Goal: Task Accomplishment & Management: Complete application form

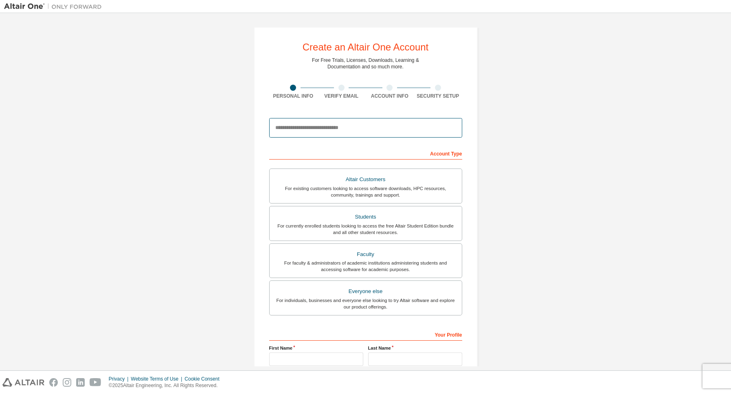
click at [380, 127] on input "email" at bounding box center [365, 128] width 193 height 20
click at [373, 118] on div at bounding box center [365, 128] width 193 height 28
click at [368, 123] on input "email" at bounding box center [365, 128] width 193 height 20
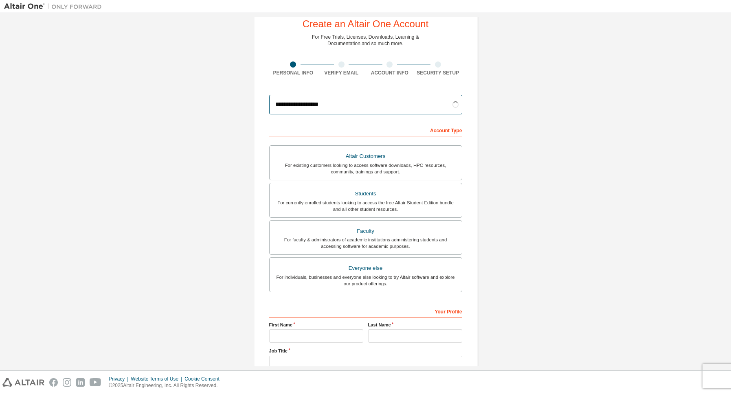
scroll to position [37, 0]
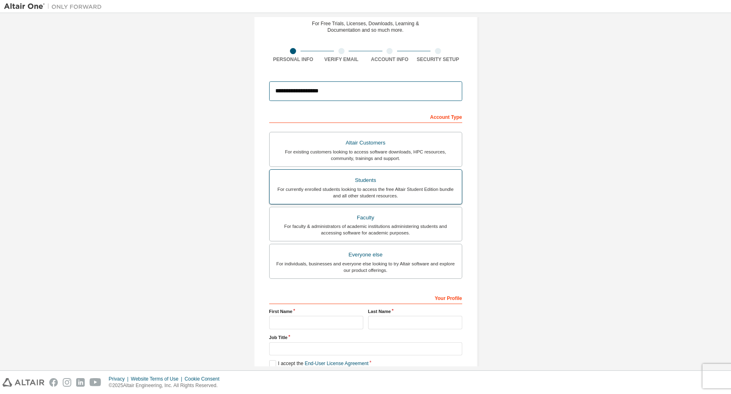
type input "**********"
click at [356, 184] on div "Students" at bounding box center [366, 180] width 182 height 11
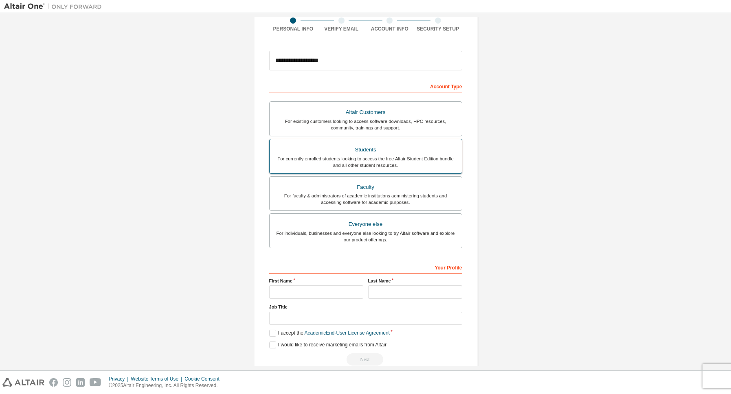
scroll to position [83, 0]
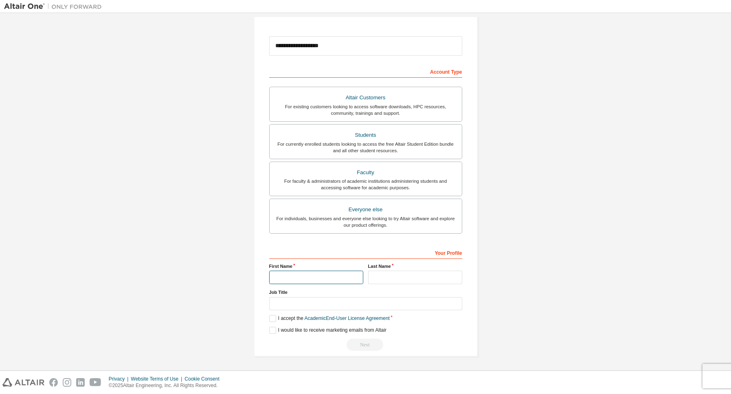
click at [312, 281] on input "text" at bounding box center [316, 277] width 94 height 13
type input "******"
click at [403, 272] on input "text" at bounding box center [415, 277] width 94 height 13
type input "*******"
click at [376, 304] on input "text" at bounding box center [365, 303] width 193 height 13
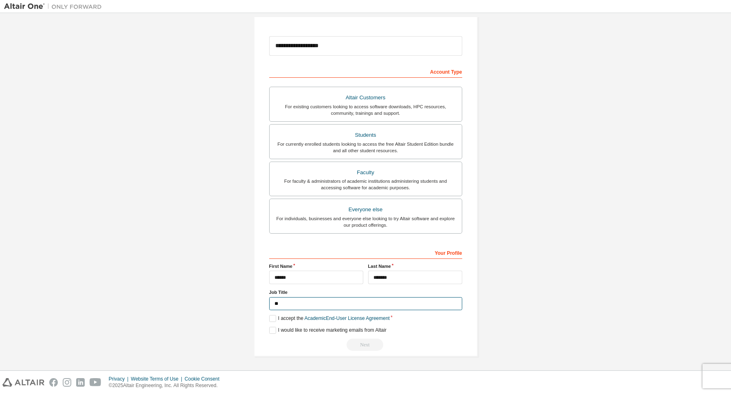
type input "*"
click at [276, 317] on label "I accept the Academic End-User License Agreement" at bounding box center [329, 318] width 121 height 7
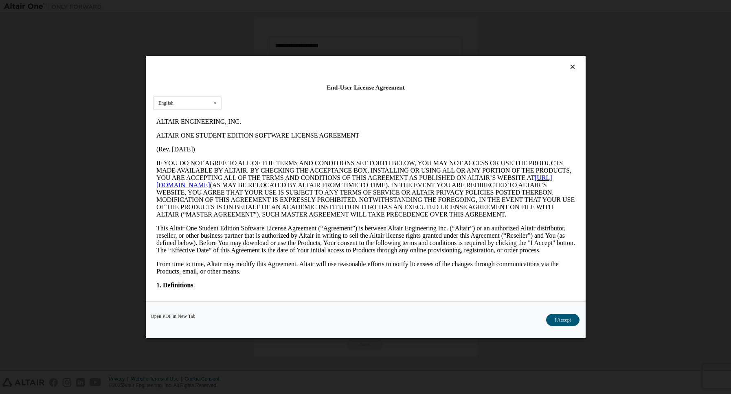
scroll to position [0, 0]
click at [551, 316] on button "I Accept" at bounding box center [562, 320] width 33 height 12
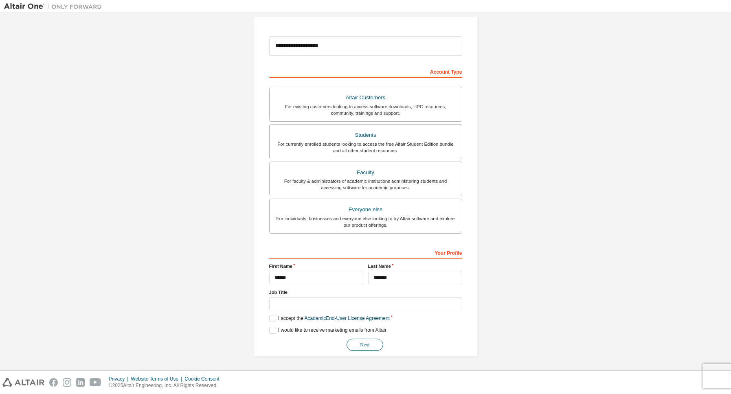
click at [371, 348] on button "Next" at bounding box center [365, 345] width 37 height 12
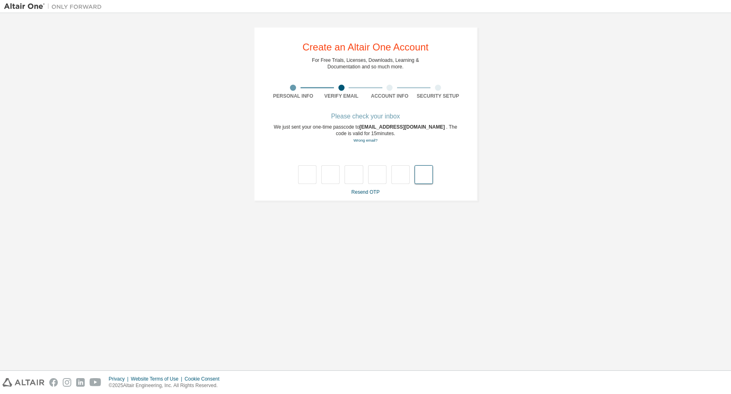
type input "*"
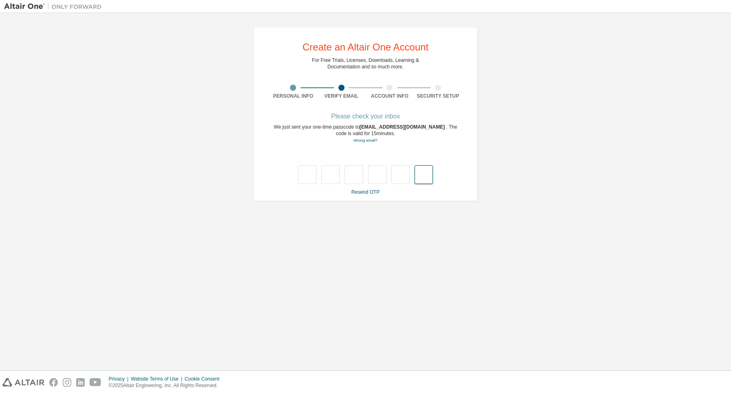
type input "*"
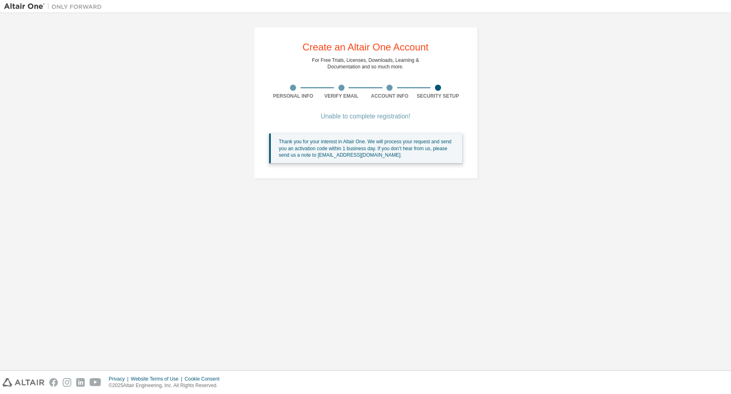
click at [383, 118] on div "Unable to complete registration!" at bounding box center [365, 116] width 193 height 5
drag, startPoint x: 397, startPoint y: 92, endPoint x: 392, endPoint y: 90, distance: 5.3
click at [395, 92] on div "Account Info" at bounding box center [390, 92] width 48 height 15
click at [98, 4] on img at bounding box center [55, 6] width 102 height 8
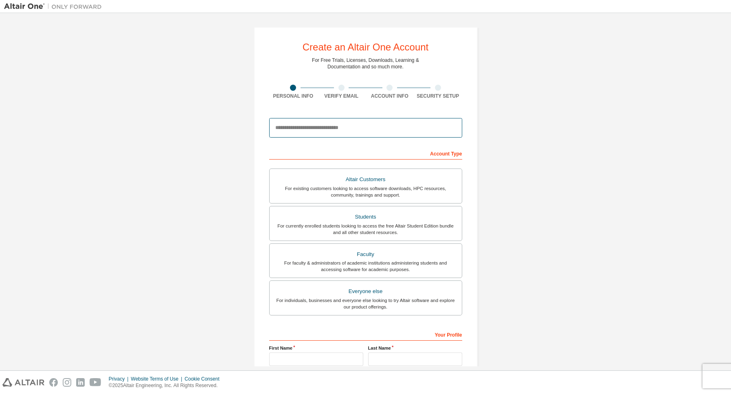
click at [351, 130] on input "email" at bounding box center [365, 128] width 193 height 20
type input "**********"
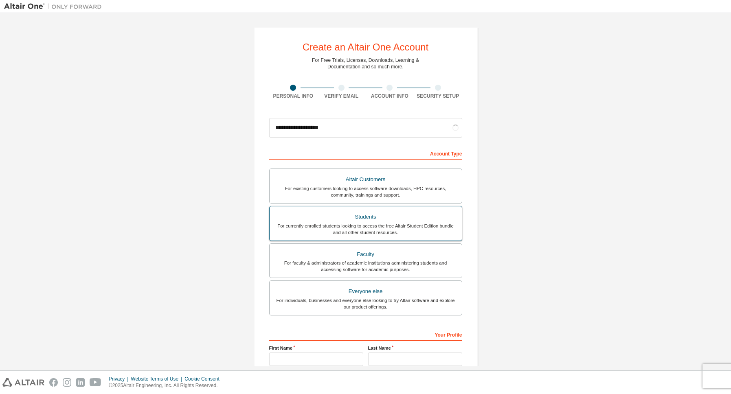
click at [367, 239] on label "Students For currently enrolled students looking to access the free Altair Stud…" at bounding box center [365, 223] width 193 height 35
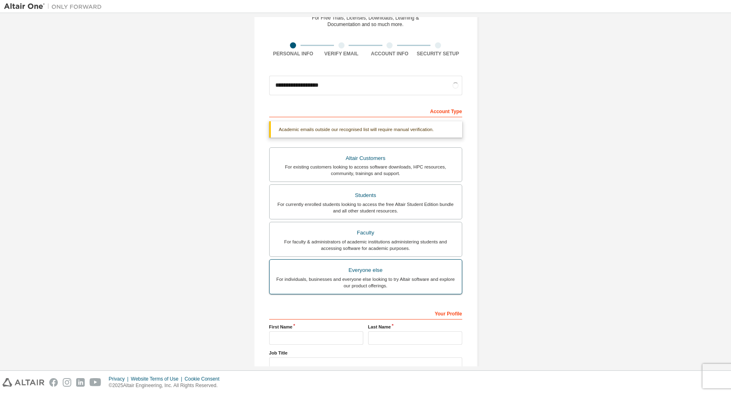
scroll to position [73, 0]
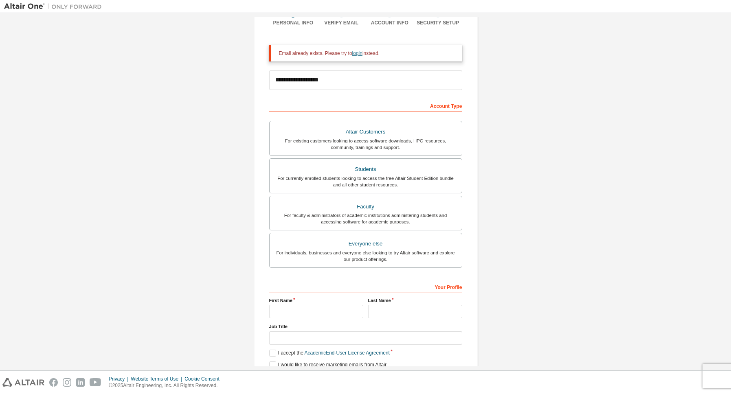
click at [362, 53] on link "login" at bounding box center [357, 54] width 10 height 6
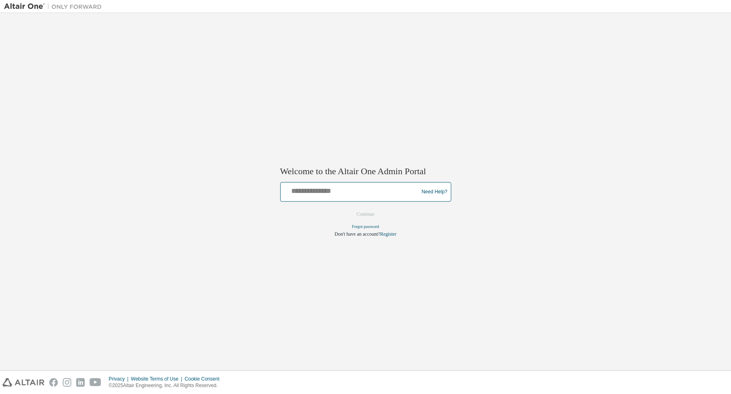
click at [338, 195] on input "text" at bounding box center [351, 191] width 134 height 12
type input "**********"
click at [353, 219] on button "Continue" at bounding box center [365, 215] width 35 height 12
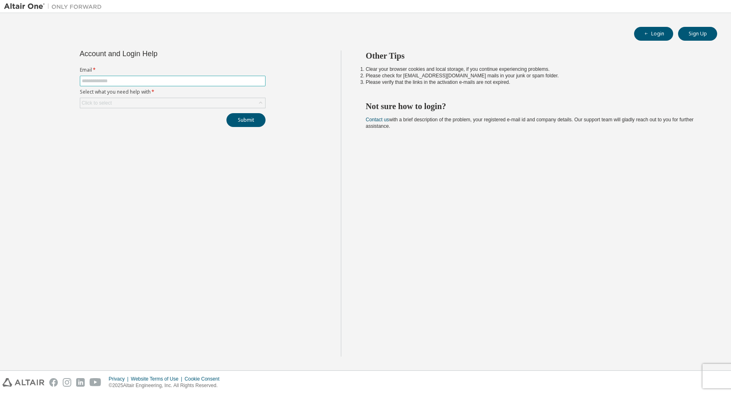
click at [158, 80] on input "text" at bounding box center [173, 81] width 182 height 7
type input "**********"
click at [129, 101] on div "Click to select" at bounding box center [172, 103] width 185 height 10
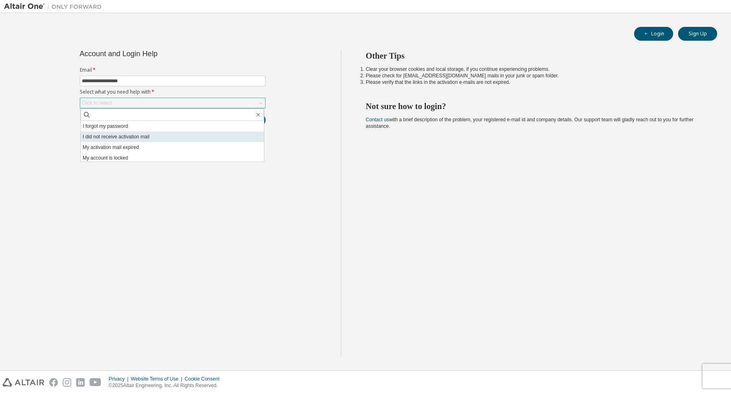
click at [125, 141] on li "I did not receive activation mail" at bounding box center [172, 137] width 183 height 11
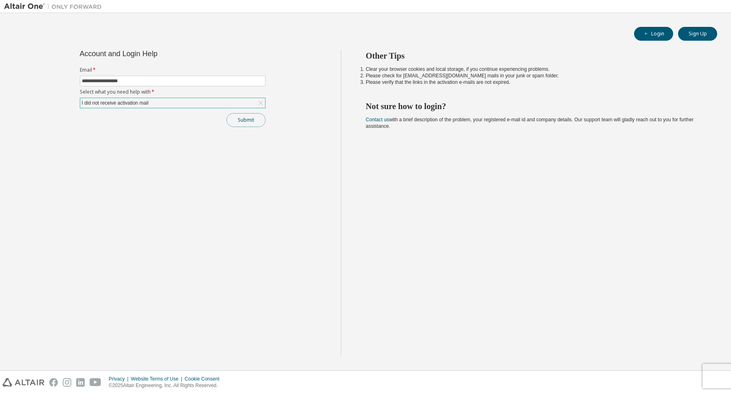
click at [239, 119] on button "Submit" at bounding box center [245, 120] width 39 height 14
click at [249, 125] on button "Submit" at bounding box center [245, 120] width 39 height 14
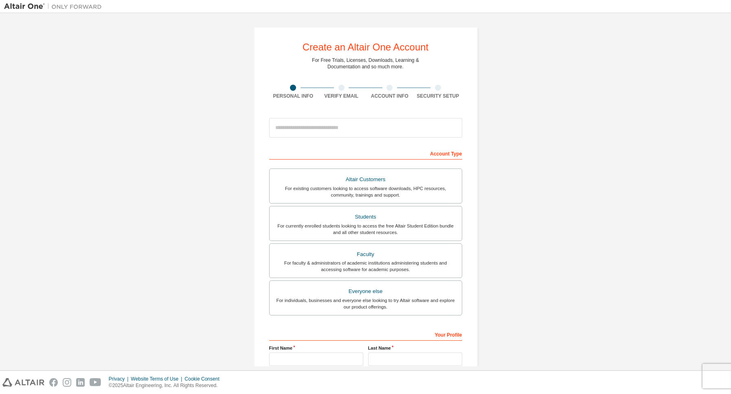
click at [160, 130] on div "Create an Altair One Account For Free Trials, Licenses, Downloads, Learning & D…" at bounding box center [365, 232] width 723 height 431
